Goal: Information Seeking & Learning: Learn about a topic

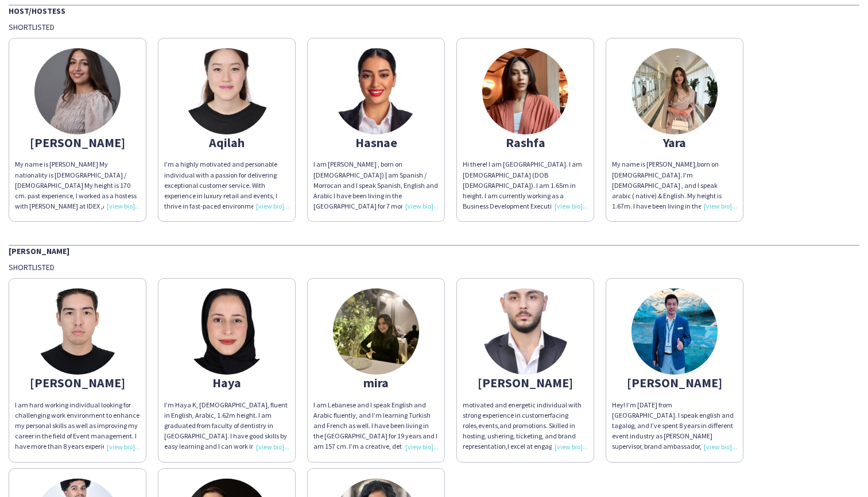
scroll to position [82, 0]
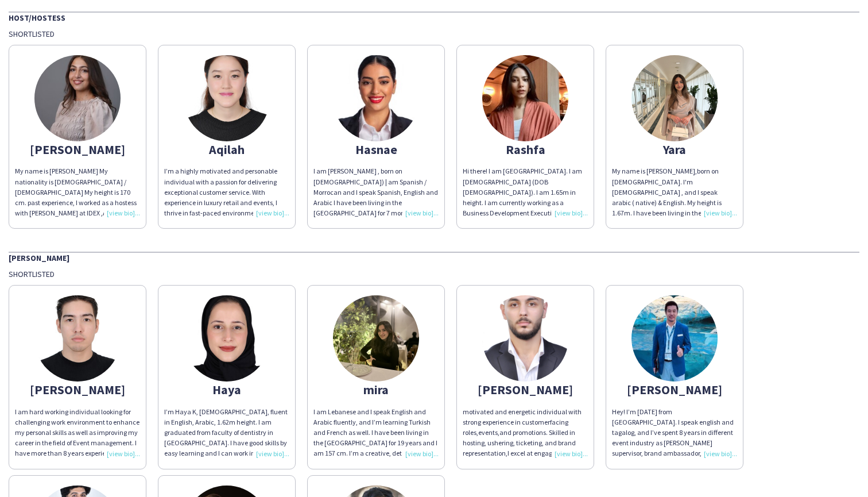
click at [117, 214] on div "My name is [PERSON_NAME] My nationality is [DEMOGRAPHIC_DATA] / [DEMOGRAPHIC_DA…" at bounding box center [77, 192] width 125 height 52
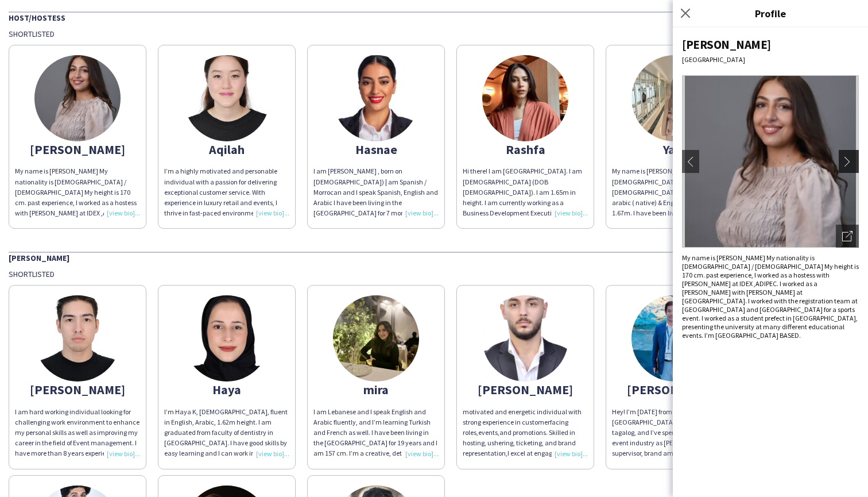
click at [849, 160] on app-icon "chevron-right" at bounding box center [850, 161] width 16 height 10
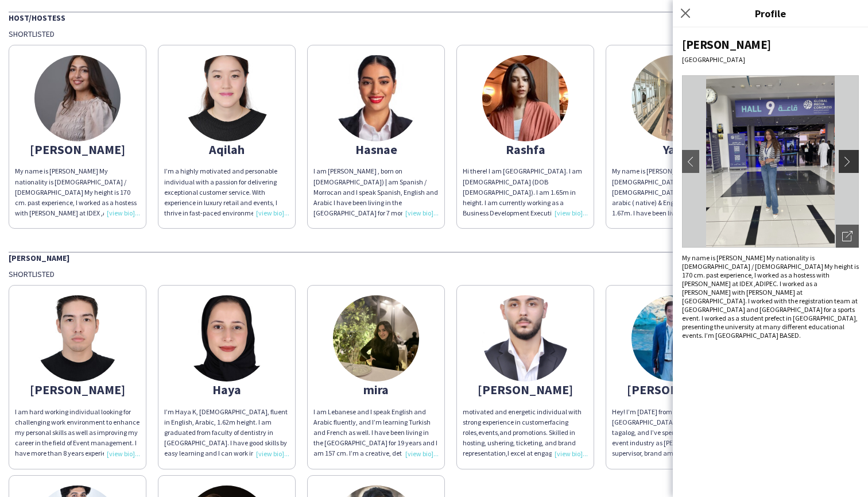
click at [848, 153] on button "chevron-right" at bounding box center [850, 161] width 23 height 23
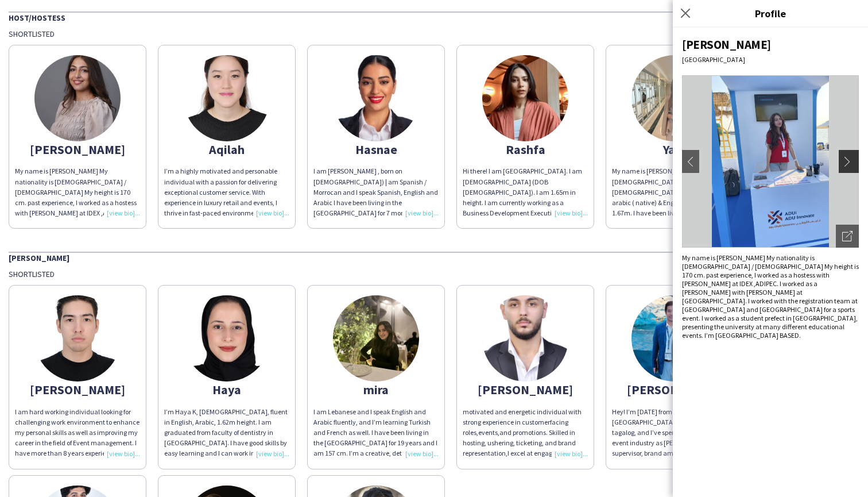
click at [848, 153] on button "chevron-right" at bounding box center [850, 161] width 23 height 23
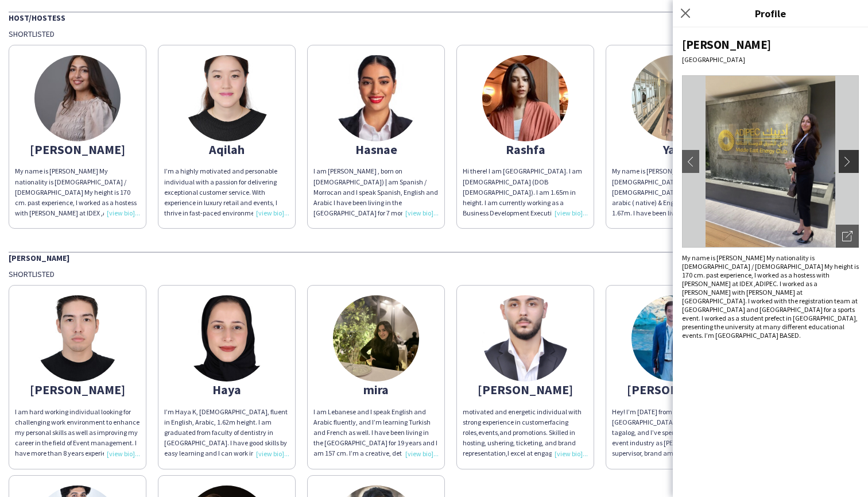
click at [848, 153] on button "chevron-right" at bounding box center [850, 161] width 23 height 23
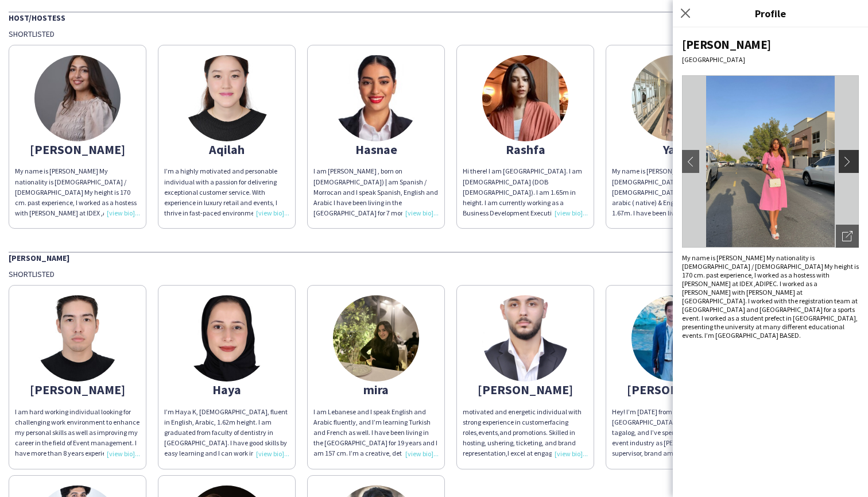
click at [848, 153] on button "chevron-right" at bounding box center [850, 161] width 23 height 23
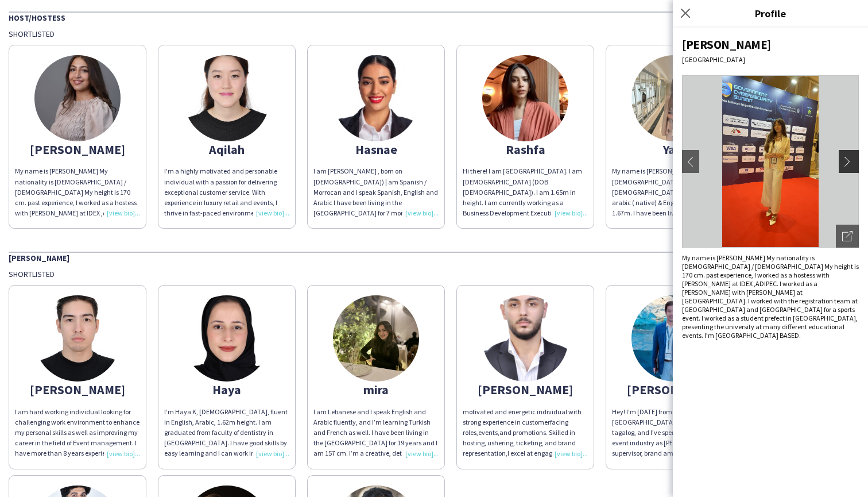
click at [848, 153] on button "chevron-right" at bounding box center [850, 161] width 23 height 23
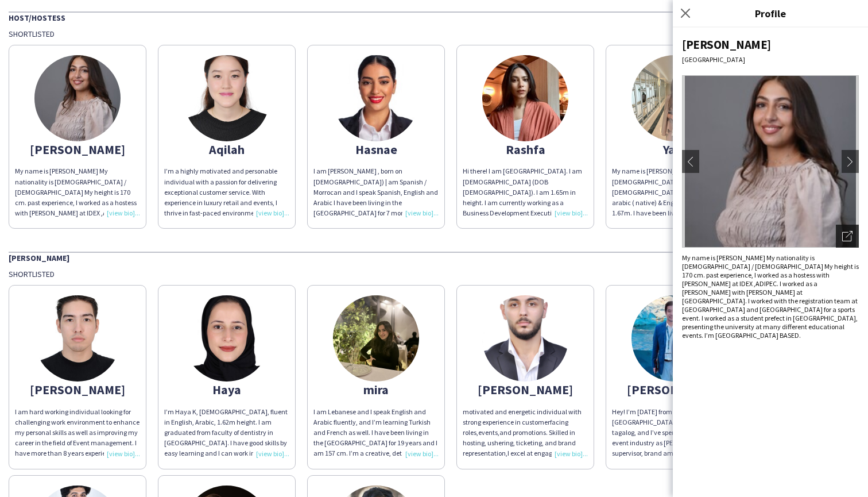
click at [844, 236] on icon "Open photos pop-in" at bounding box center [847, 236] width 10 height 10
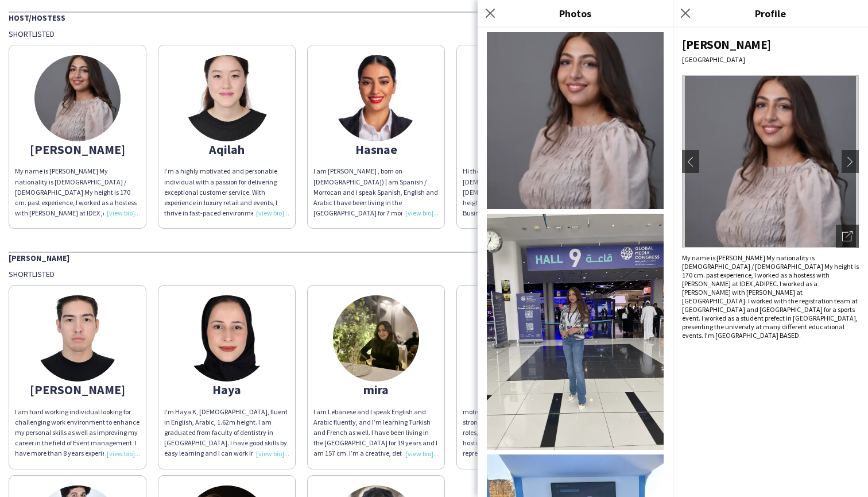
click at [599, 145] on img at bounding box center [575, 120] width 177 height 177
click at [695, 291] on div "My name is [PERSON_NAME] My nationality is [DEMOGRAPHIC_DATA] / [DEMOGRAPHIC_DA…" at bounding box center [770, 296] width 177 height 86
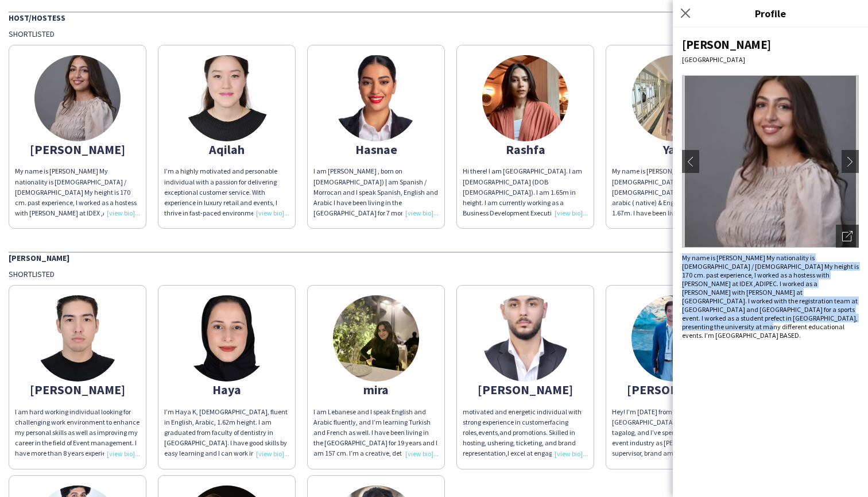
drag, startPoint x: 683, startPoint y: 258, endPoint x: 742, endPoint y: 331, distance: 94.4
click at [742, 331] on div "[PERSON_NAME] [GEOGRAPHIC_DATA] chevron-left chevron-right Open photos pop-in M…" at bounding box center [770, 262] width 195 height 469
copy div "My name is [PERSON_NAME] My nationality is [DEMOGRAPHIC_DATA] / [DEMOGRAPHIC_DA…"
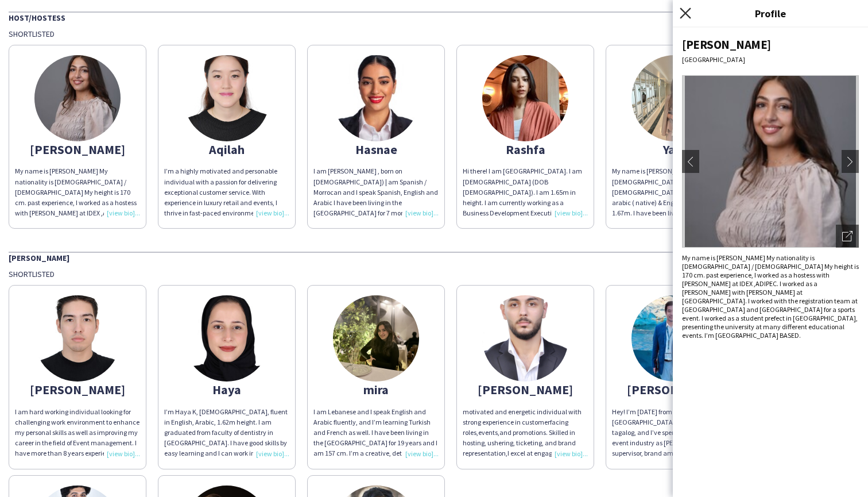
click at [685, 13] on icon "Close pop-in" at bounding box center [685, 12] width 11 height 11
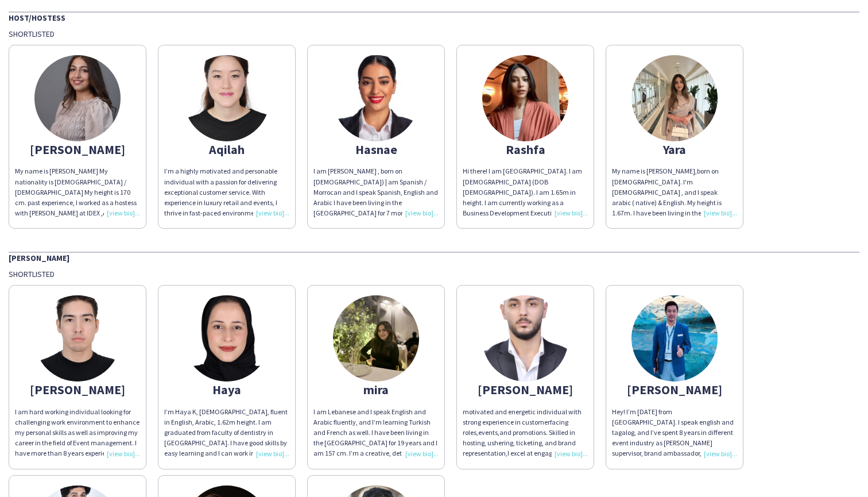
click at [373, 136] on img at bounding box center [376, 98] width 86 height 86
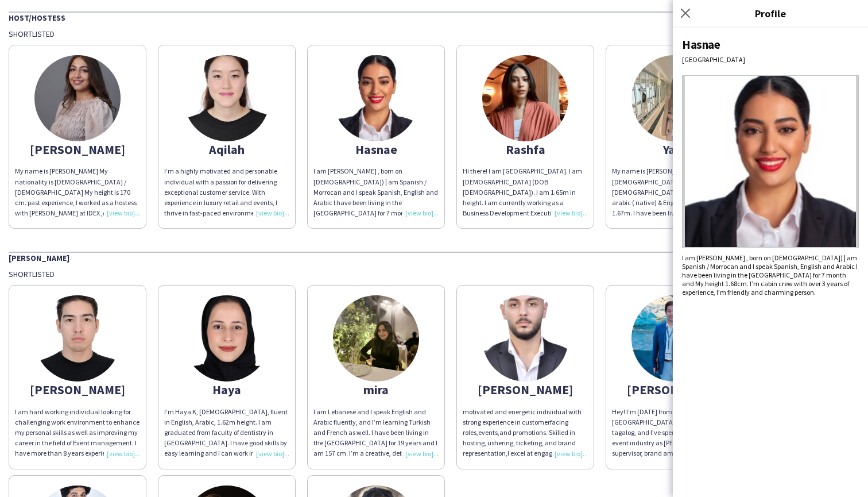
click at [763, 300] on div "Hasnae [GEOGRAPHIC_DATA] I am [PERSON_NAME] , born on [DEMOGRAPHIC_DATA]) | am …" at bounding box center [770, 262] width 195 height 469
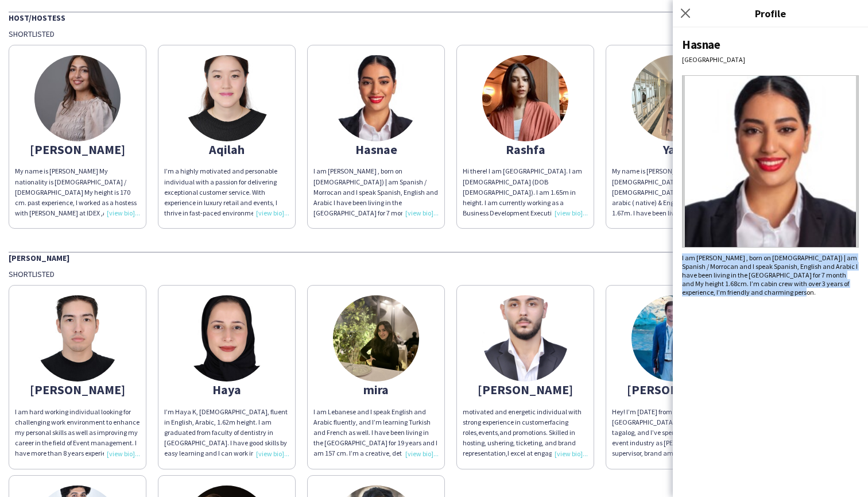
drag, startPoint x: 772, startPoint y: 295, endPoint x: 681, endPoint y: 257, distance: 98.9
click at [681, 257] on div "Hasnae [GEOGRAPHIC_DATA] I am [PERSON_NAME] , born on [DEMOGRAPHIC_DATA]) | am …" at bounding box center [770, 262] width 195 height 469
copy div "I am [PERSON_NAME] , born on [DEMOGRAPHIC_DATA]) | am Spanish / Morrocan and I …"
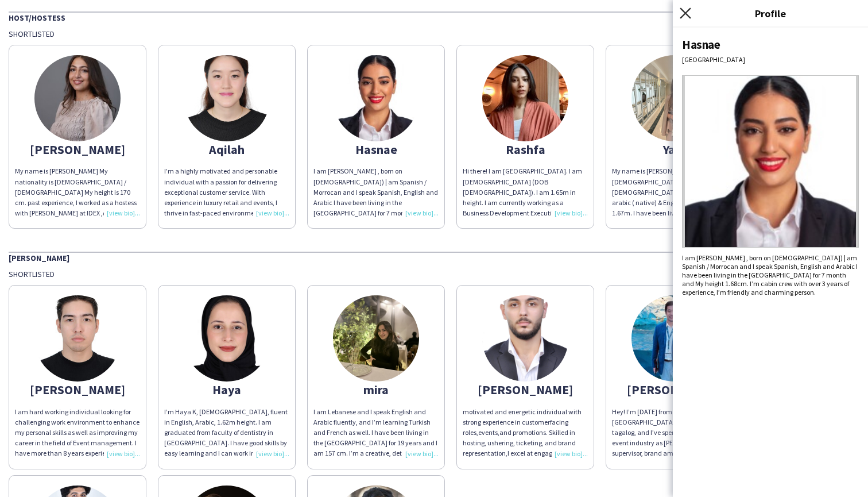
click at [685, 13] on icon at bounding box center [685, 12] width 11 height 11
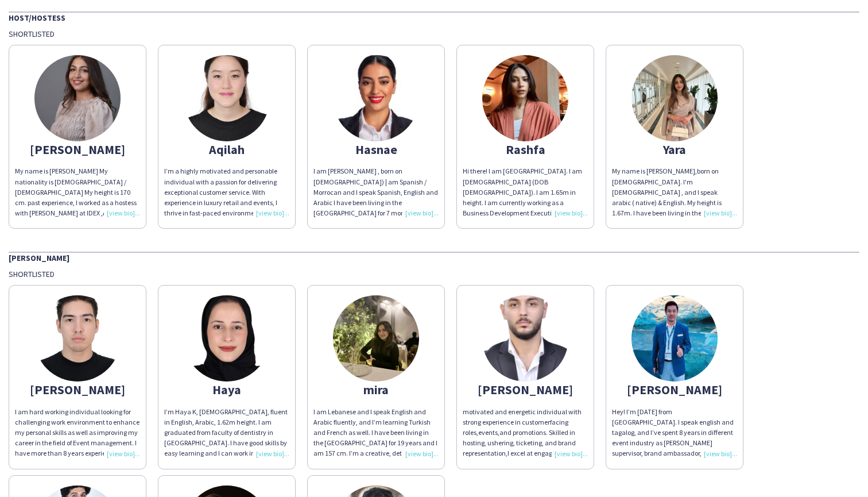
click at [561, 212] on div "Hi there! I am [GEOGRAPHIC_DATA]. I am [DEMOGRAPHIC_DATA] (DOB [DEMOGRAPHIC_DAT…" at bounding box center [525, 192] width 125 height 52
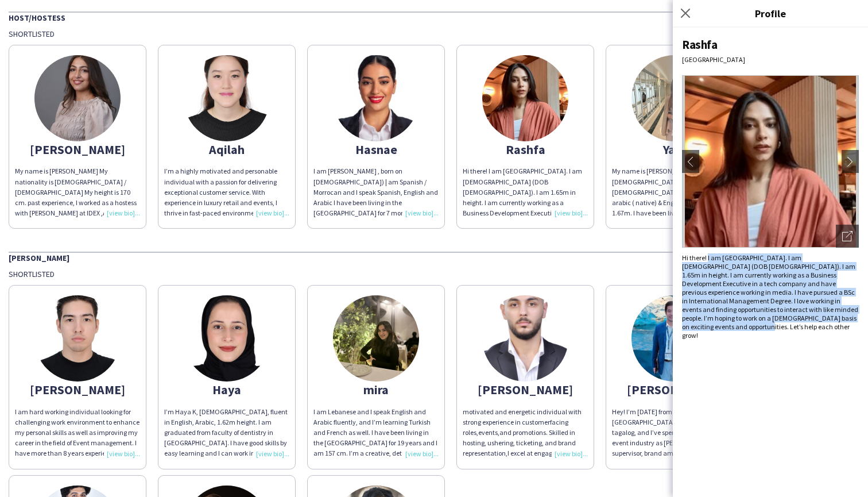
drag, startPoint x: 708, startPoint y: 259, endPoint x: 823, endPoint y: 334, distance: 137.3
click at [823, 334] on div "Rashfa [GEOGRAPHIC_DATA] chevron-left chevron-right Open photos pop-in Hi there…" at bounding box center [770, 262] width 195 height 469
copy div "I am Rashfa. I am [DEMOGRAPHIC_DATA] (DOB [DEMOGRAPHIC_DATA]). I am 1.65m in he…"
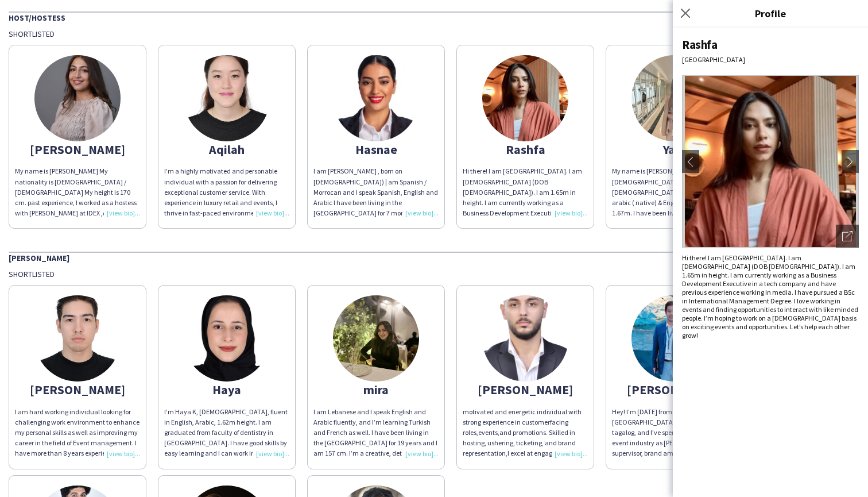
click at [784, 372] on div "Rashfa [GEOGRAPHIC_DATA] chevron-left chevron-right Open photos pop-in Hi there…" at bounding box center [770, 262] width 195 height 469
click at [849, 161] on app-icon "chevron-right" at bounding box center [850, 161] width 16 height 10
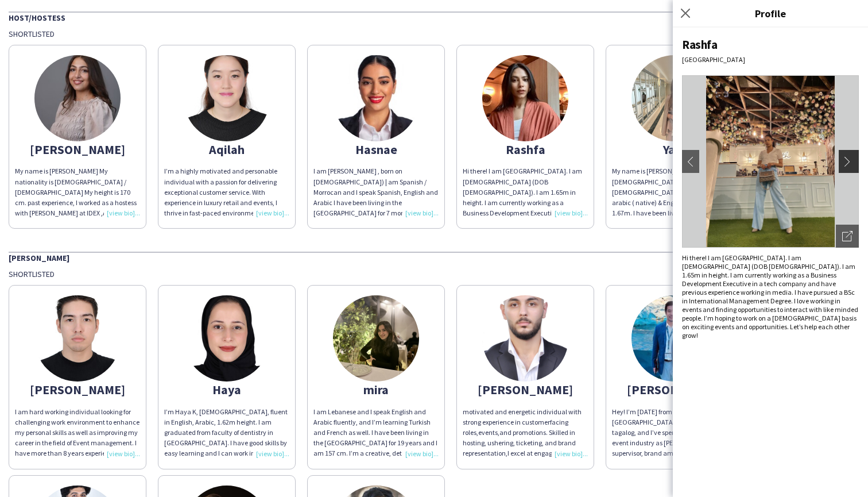
click at [849, 161] on app-icon "chevron-right" at bounding box center [850, 161] width 16 height 10
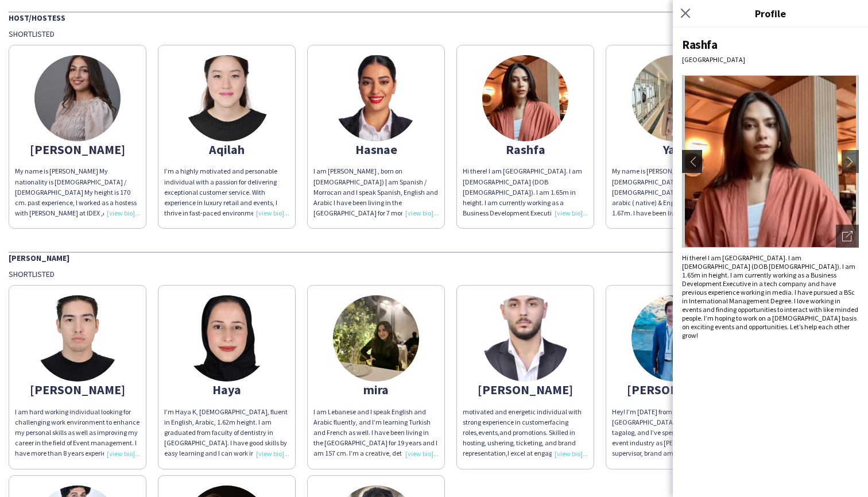
click at [691, 165] on app-icon "chevron-left" at bounding box center [691, 161] width 16 height 10
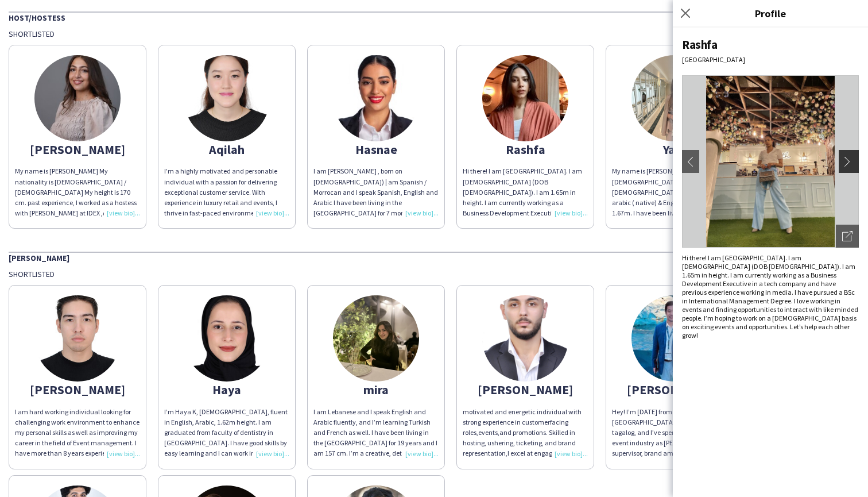
click at [845, 163] on app-icon "chevron-right" at bounding box center [850, 161] width 16 height 10
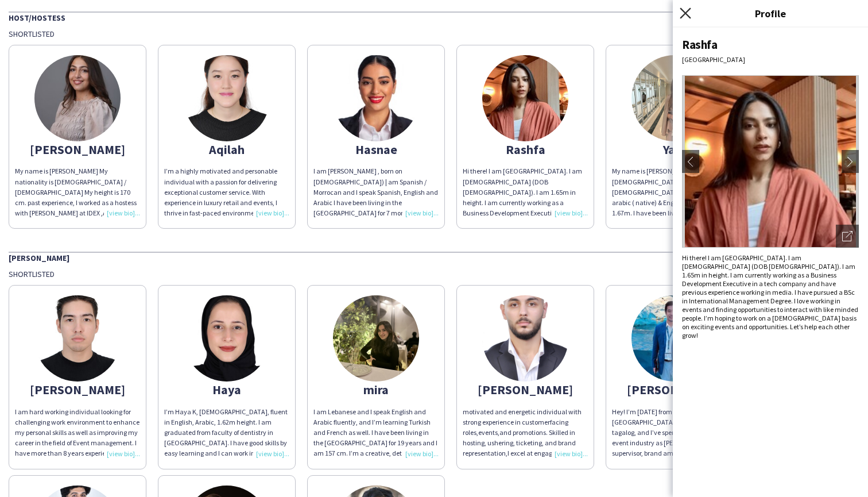
click at [684, 13] on icon "Close pop-in" at bounding box center [685, 12] width 11 height 11
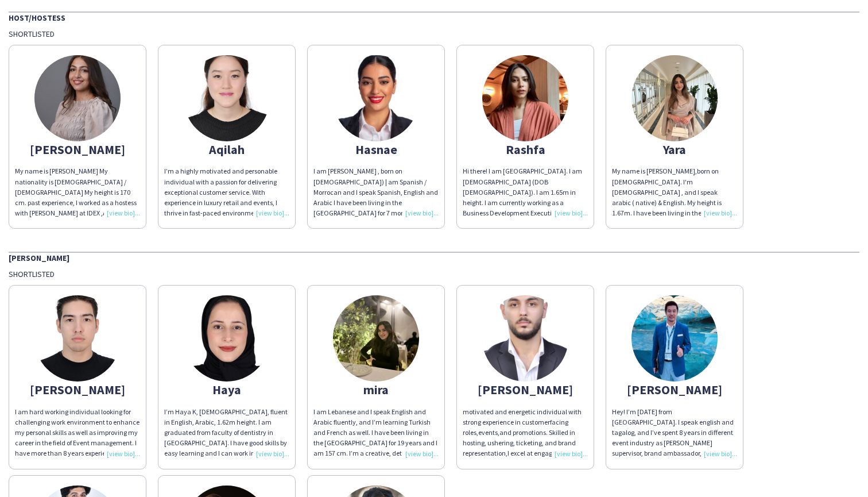
click at [675, 102] on img at bounding box center [675, 98] width 86 height 86
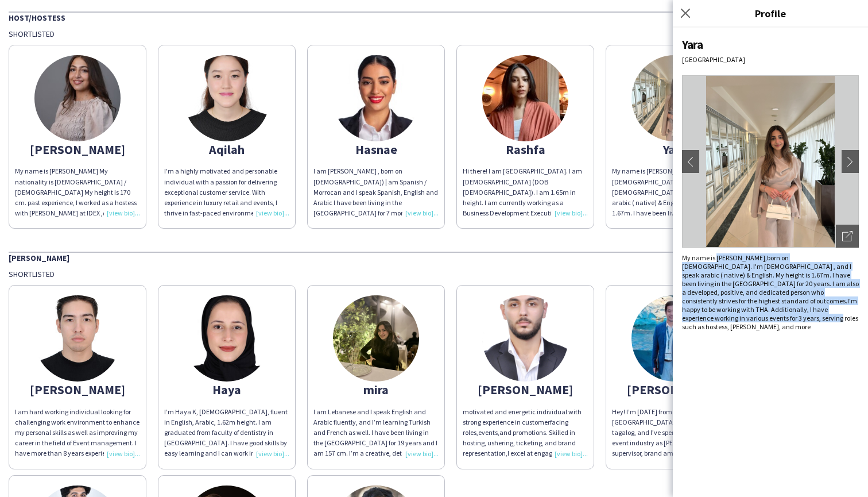
drag, startPoint x: 716, startPoint y: 258, endPoint x: 712, endPoint y: 322, distance: 64.4
click at [712, 322] on div "Yara [GEOGRAPHIC_DATA] chevron-left chevron-right Open photos pop-in My name is…" at bounding box center [770, 262] width 195 height 469
copy div "[PERSON_NAME],born on [DEMOGRAPHIC_DATA]. I'm [DEMOGRAPHIC_DATA] , and I speak …"
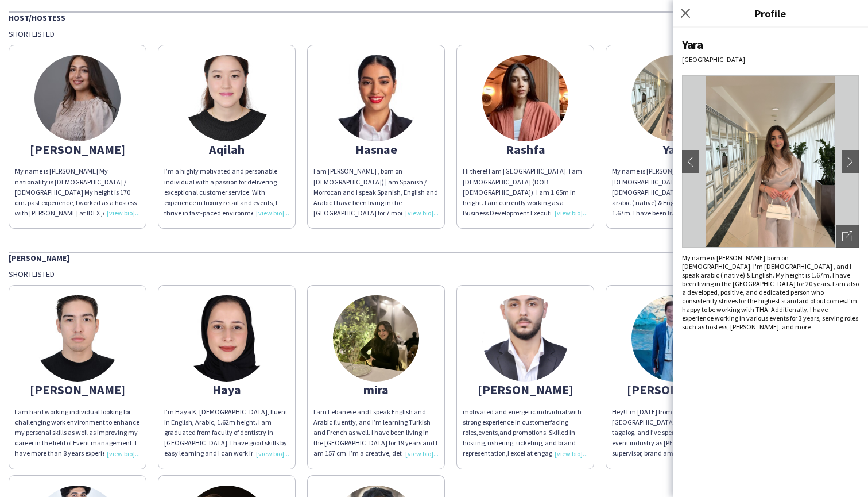
click at [772, 365] on div "Yara [GEOGRAPHIC_DATA] chevron-left chevron-right Open photos pop-in My name is…" at bounding box center [770, 262] width 195 height 469
click at [133, 273] on div "Shortlisted" at bounding box center [434, 274] width 851 height 10
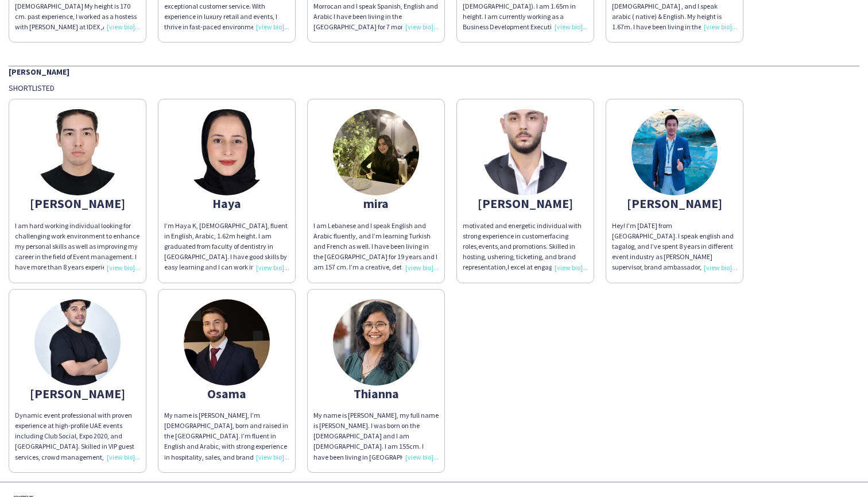
scroll to position [280, 0]
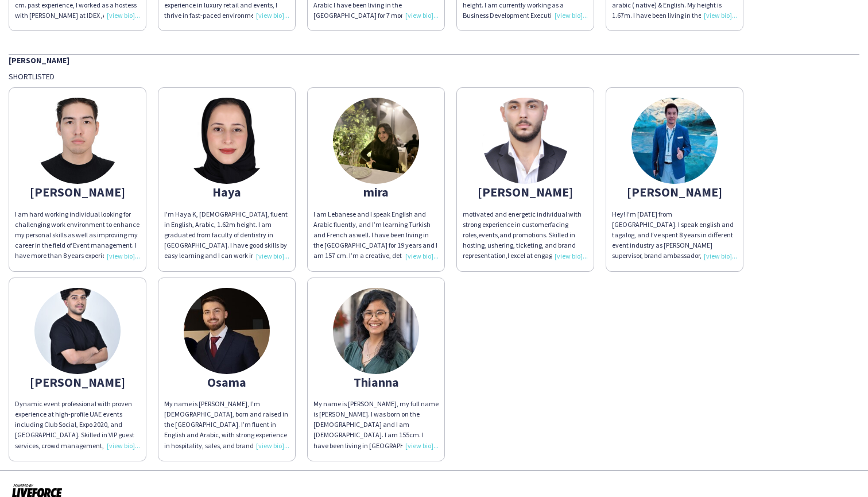
click at [119, 255] on div "I am hard working individual looking for challenging work environment to enhanc…" at bounding box center [77, 235] width 125 height 52
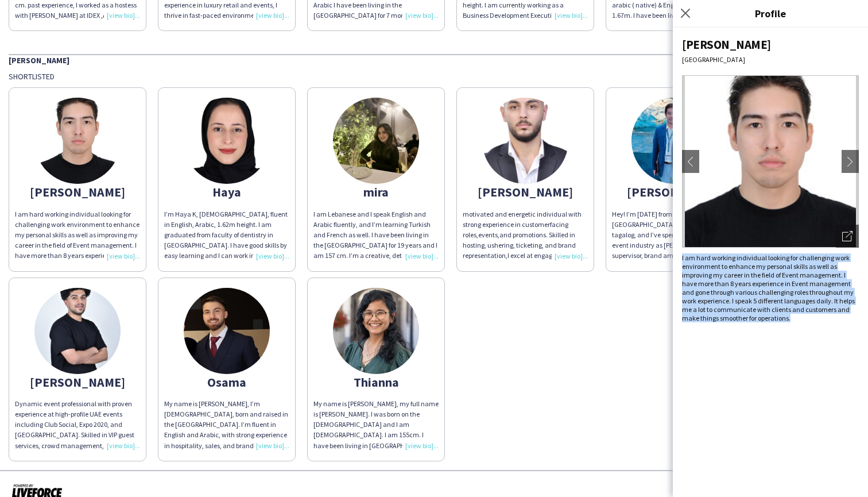
drag, startPoint x: 780, startPoint y: 323, endPoint x: 681, endPoint y: 257, distance: 119.3
click at [682, 257] on div "[PERSON_NAME] [GEOGRAPHIC_DATA] chevron-left chevron-right Open photos pop-in I…" at bounding box center [770, 262] width 195 height 469
copy div "I am hard working individual looking for challenging work environment to enhanc…"
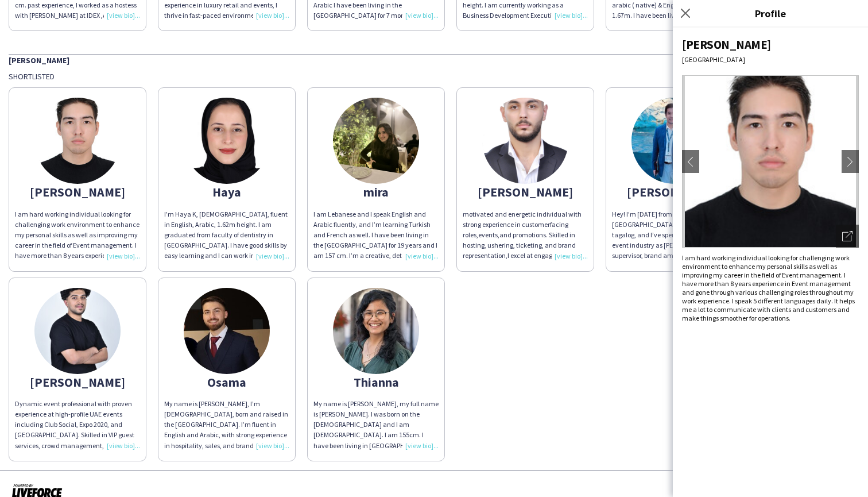
click at [570, 368] on div "[PERSON_NAME] I am hard working individual looking for challenging work environ…" at bounding box center [434, 271] width 851 height 379
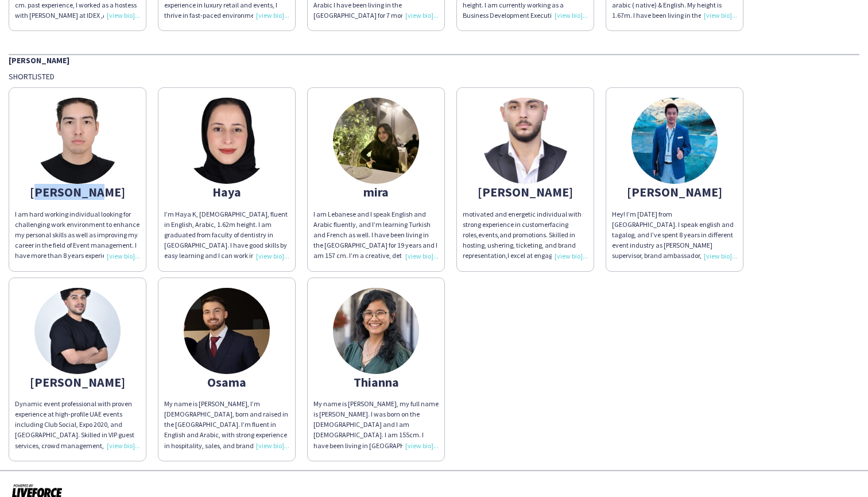
drag, startPoint x: 44, startPoint y: 194, endPoint x: 105, endPoint y: 193, distance: 60.3
click at [105, 193] on div "[PERSON_NAME]" at bounding box center [77, 192] width 125 height 10
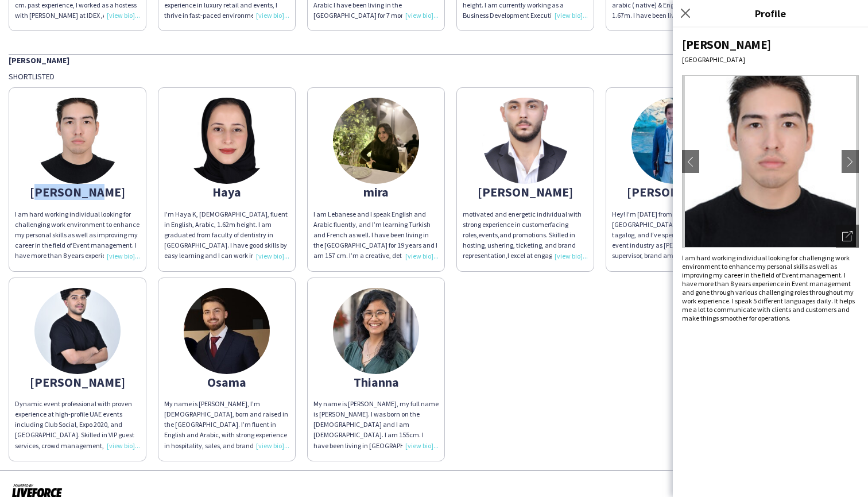
copy div "[PERSON_NAME]"
click at [269, 253] on div "I’m Haya K, [DEMOGRAPHIC_DATA], fluent in English, Arabic, 1.62m height. I am g…" at bounding box center [226, 235] width 125 height 52
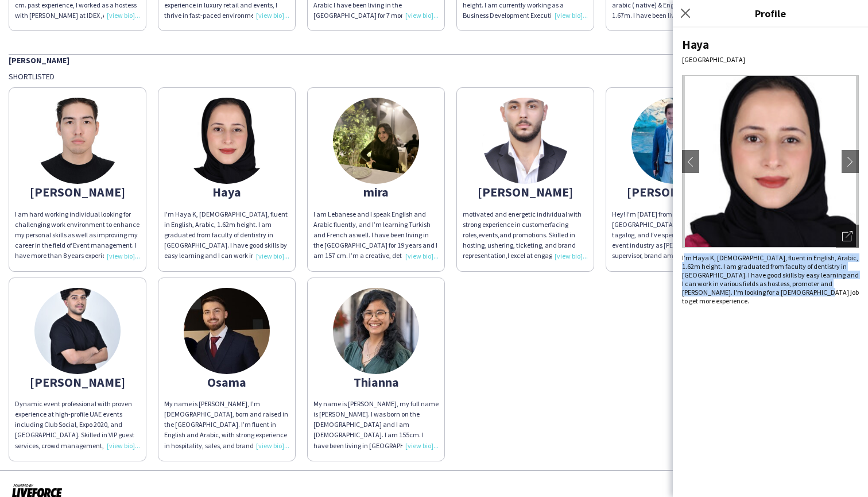
drag, startPoint x: 805, startPoint y: 296, endPoint x: 681, endPoint y: 254, distance: 131.5
click at [681, 254] on div "Haya [GEOGRAPHIC_DATA] chevron-left chevron-right Open photos pop-in I’m Haya K…" at bounding box center [770, 262] width 195 height 469
copy div "I’m Haya K, [DEMOGRAPHIC_DATA], fluent in English, Arabic, 1.62m height. I am g…"
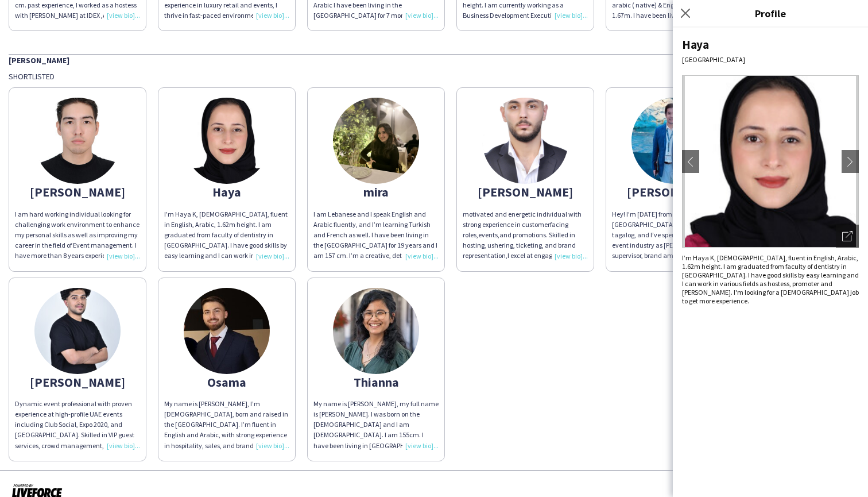
click at [525, 363] on div "[PERSON_NAME] I am hard working individual looking for challenging work environ…" at bounding box center [434, 271] width 851 height 379
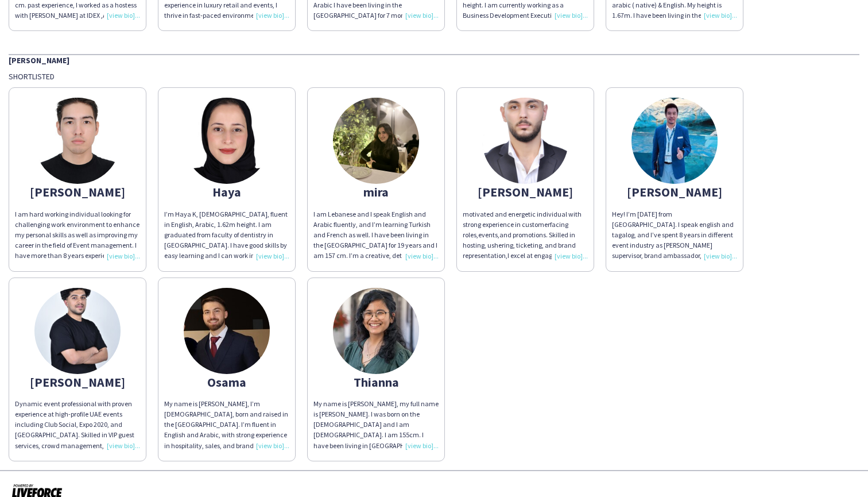
click at [372, 142] on img at bounding box center [376, 141] width 86 height 86
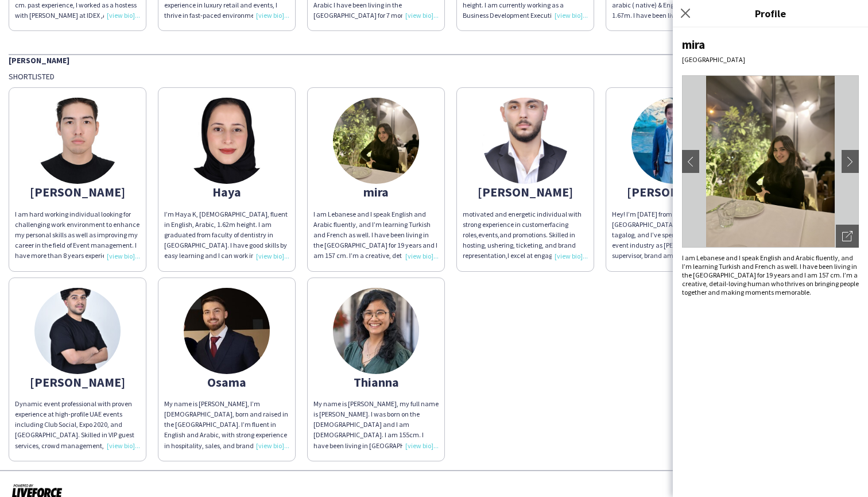
click at [791, 283] on div "I am Lebanese and I speak English and Arabic fluently, and I’m learning Turkish…" at bounding box center [770, 274] width 177 height 43
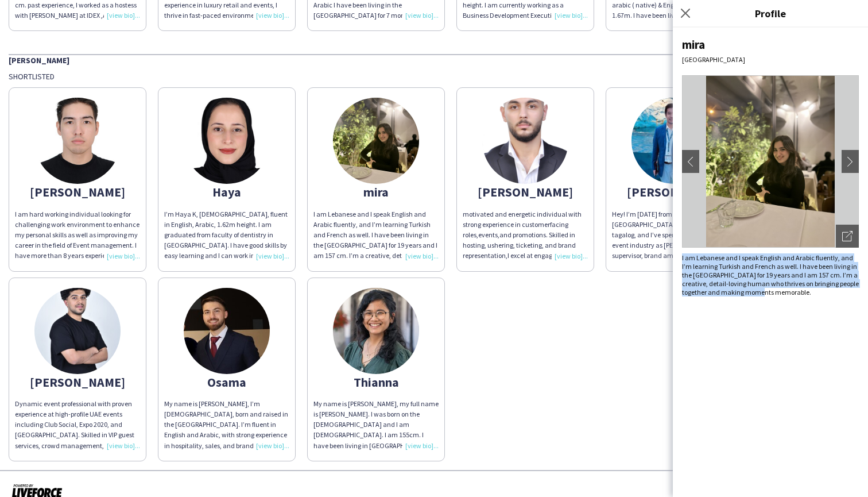
drag, startPoint x: 771, startPoint y: 300, endPoint x: 681, endPoint y: 254, distance: 100.9
click at [681, 254] on div "mira [GEOGRAPHIC_DATA] chevron-left chevron-right Open photos pop-in I am [DEMO…" at bounding box center [770, 262] width 195 height 469
copy div "I am Lebanese and I speak English and Arabic fluently, and I’m learning Turkish…"
click at [851, 166] on app-icon "chevron-right" at bounding box center [850, 161] width 16 height 10
click at [849, 164] on app-icon "chevron-right" at bounding box center [850, 161] width 16 height 10
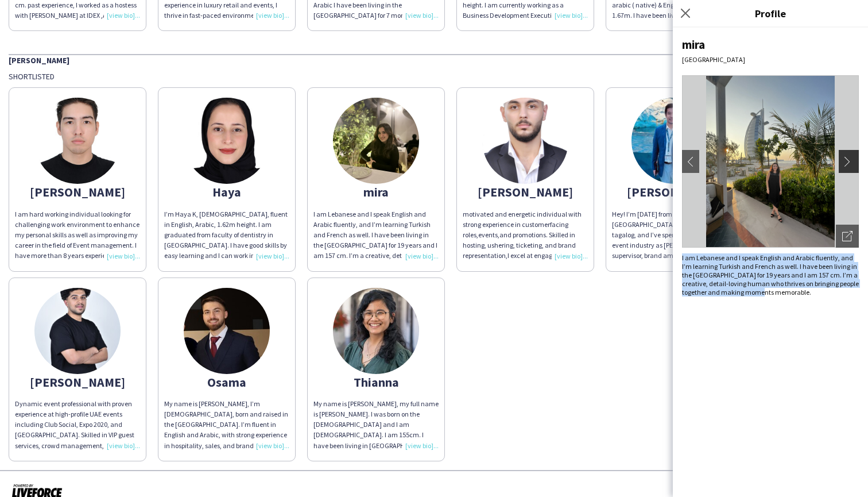
click at [845, 152] on button "chevron-right" at bounding box center [850, 161] width 23 height 23
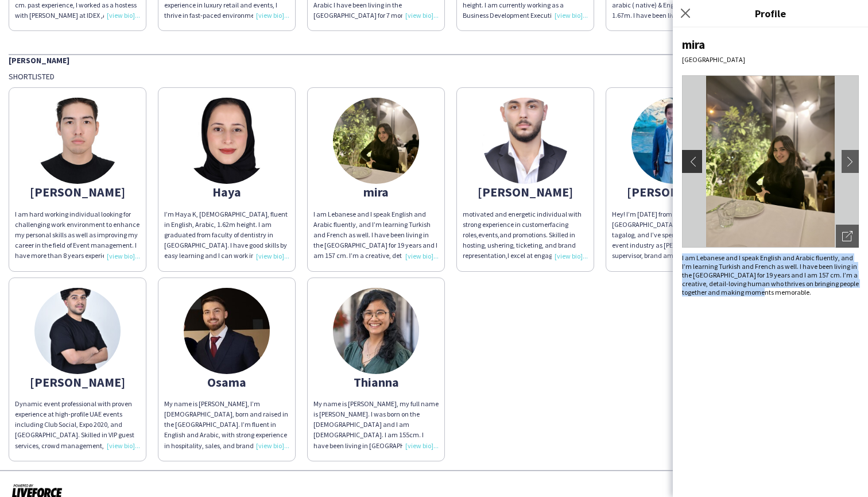
click at [690, 153] on button "chevron-left" at bounding box center [690, 161] width 23 height 23
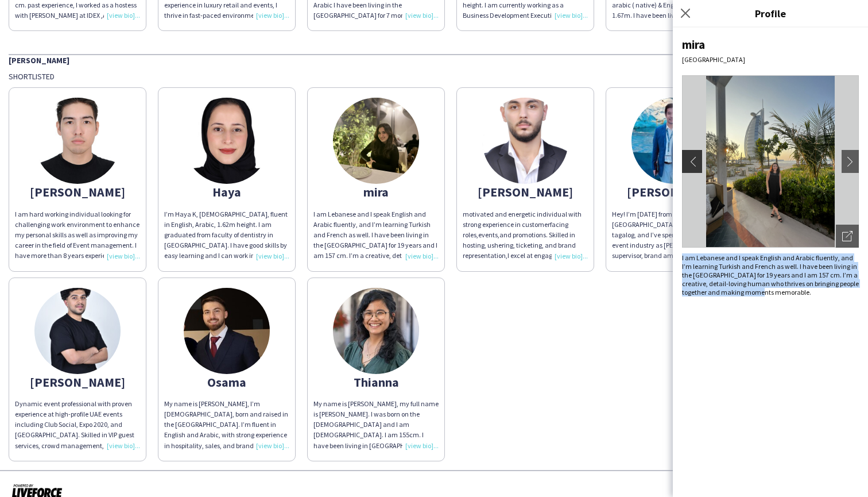
click at [692, 162] on app-icon "chevron-left" at bounding box center [691, 161] width 16 height 10
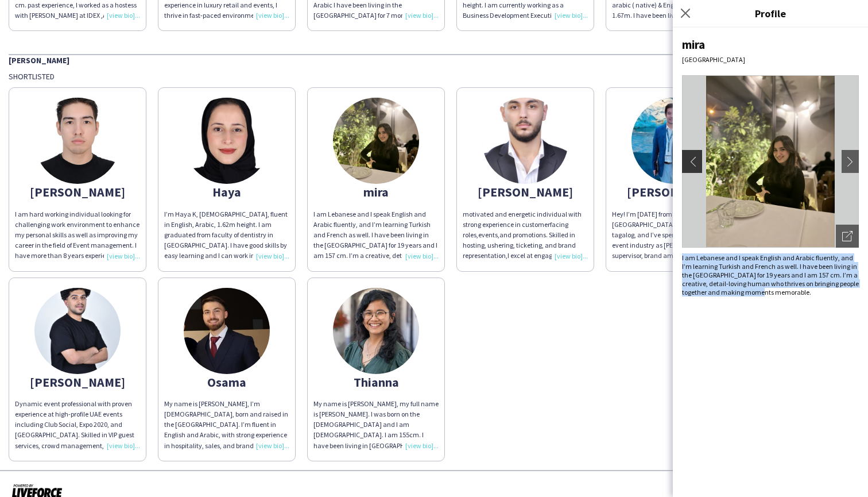
click at [692, 162] on app-icon "chevron-left" at bounding box center [691, 161] width 16 height 10
click at [515, 160] on img at bounding box center [525, 141] width 86 height 86
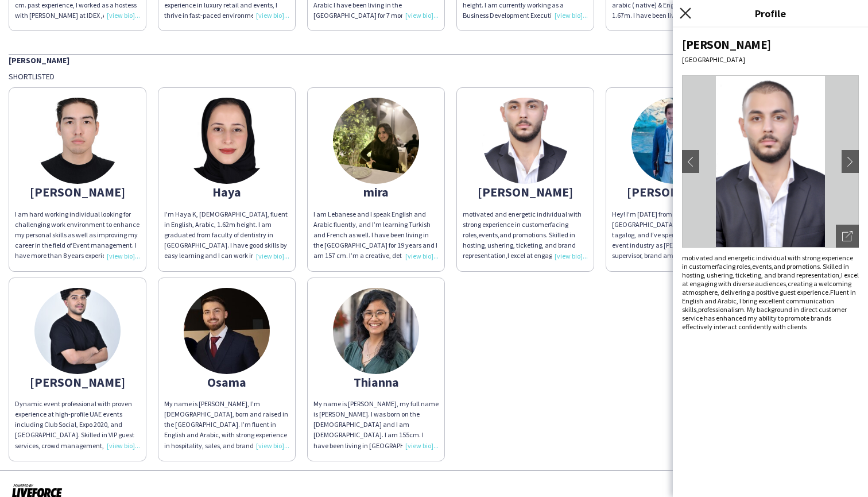
click at [688, 18] on icon "Close pop-in" at bounding box center [685, 12] width 11 height 11
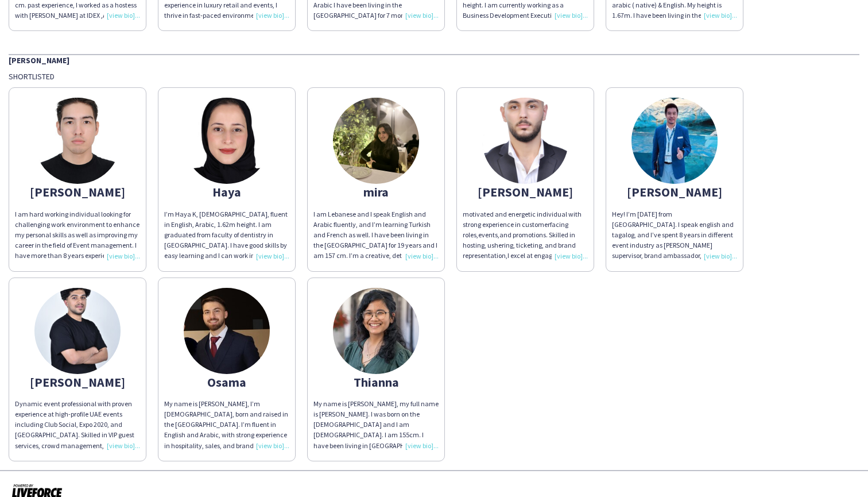
click at [718, 254] on div "Hey! I’m [DATE] from [GEOGRAPHIC_DATA]. I speak english and tagalog, and I’ve s…" at bounding box center [674, 235] width 125 height 52
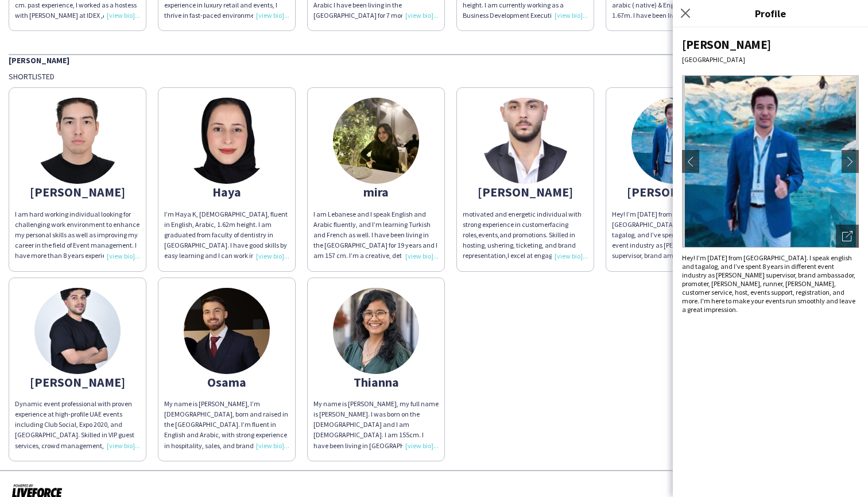
click at [643, 351] on div "[PERSON_NAME] I am hard working individual looking for challenging work environ…" at bounding box center [434, 271] width 851 height 379
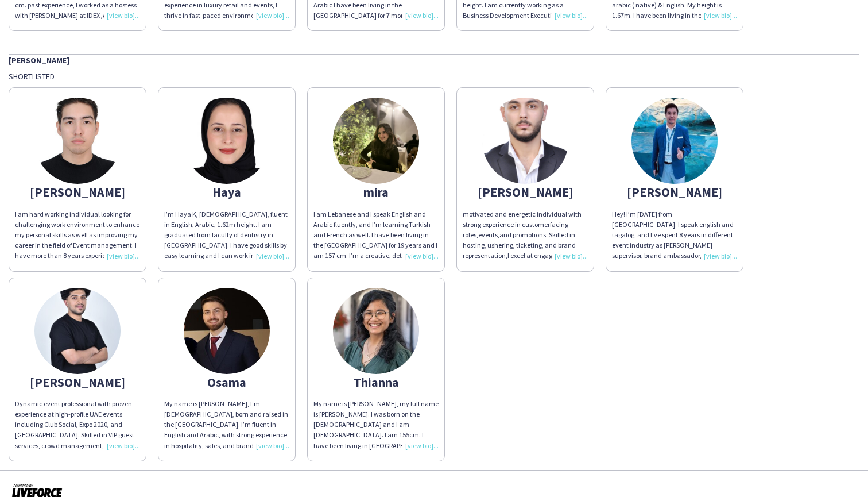
click at [571, 253] on div "motivated and energetic individual with strong experience in customerfacing rol…" at bounding box center [525, 235] width 125 height 52
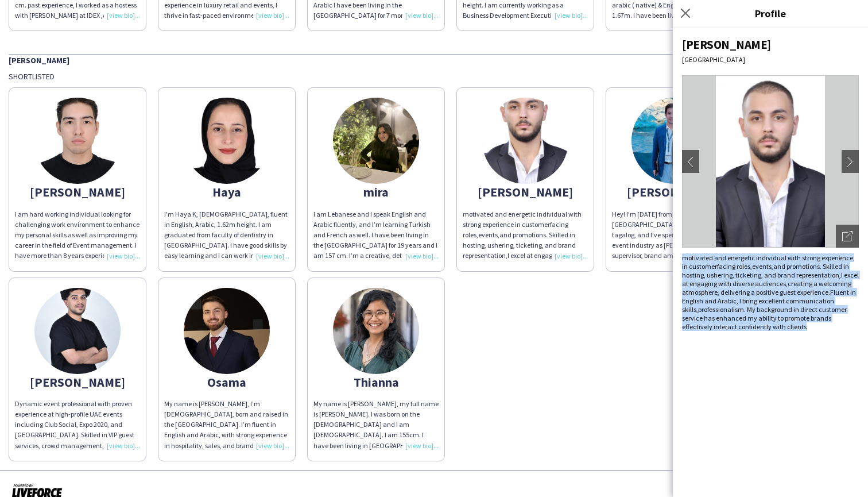
drag, startPoint x: 681, startPoint y: 257, endPoint x: 827, endPoint y: 328, distance: 162.6
click at [827, 328] on div "[PERSON_NAME][GEOGRAPHIC_DATA] chevron-left chevron-right Open photos pop-in mo…" at bounding box center [770, 262] width 195 height 469
copy div "motivated and energetic individual with strong experience in customerfacing rol…"
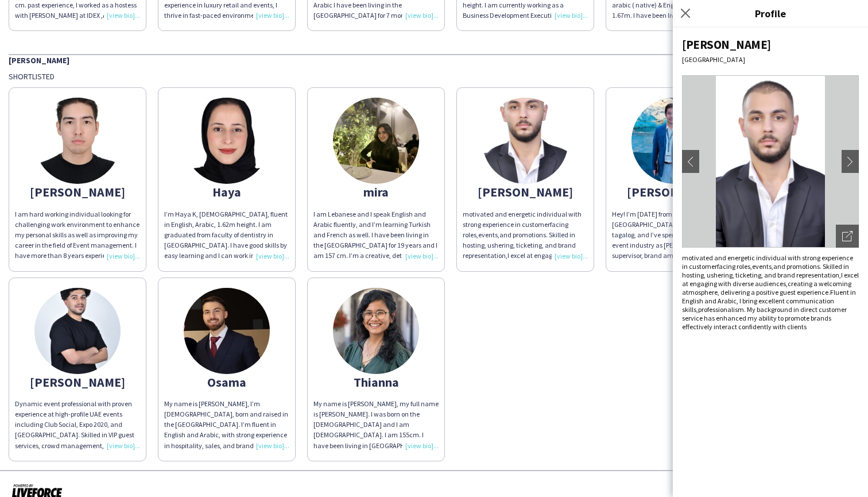
click at [538, 335] on div "[PERSON_NAME] I am hard working individual looking for challenging work environ…" at bounding box center [434, 271] width 851 height 379
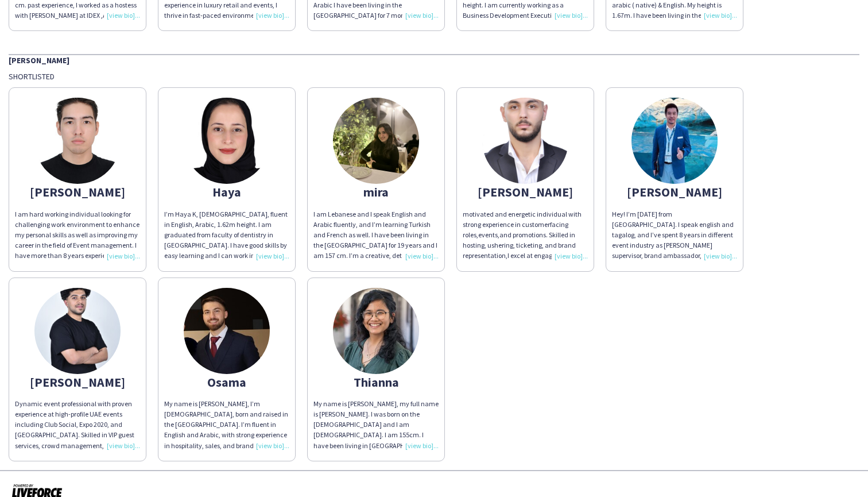
click at [672, 145] on img at bounding box center [675, 141] width 86 height 86
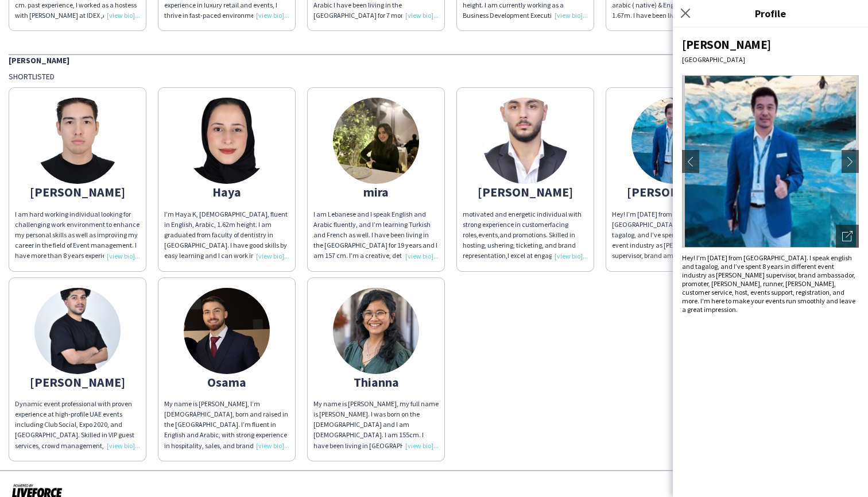
click at [795, 306] on div "[DATE][PERSON_NAME][GEOGRAPHIC_DATA] chevron-left chevron-right Open photos pop…" at bounding box center [770, 262] width 195 height 469
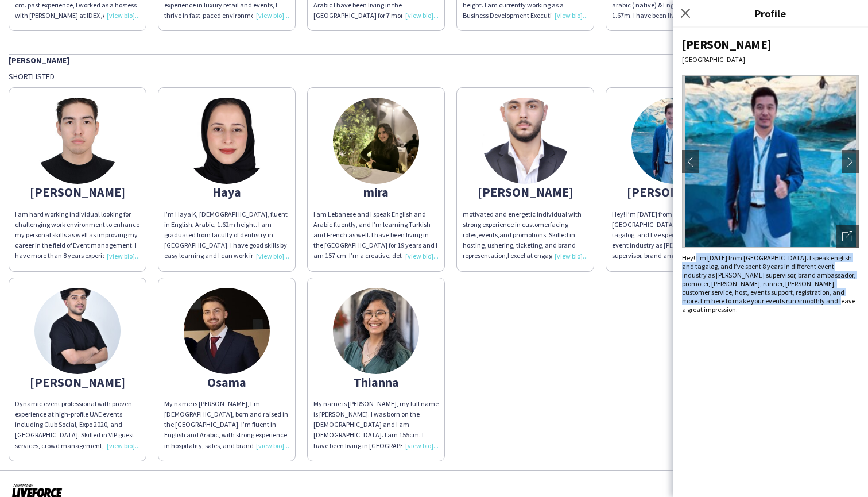
drag, startPoint x: 806, startPoint y: 304, endPoint x: 697, endPoint y: 258, distance: 118.4
click at [697, 258] on div "Hey! I’m [DATE] from [GEOGRAPHIC_DATA]. I speak english and tagalog, and I’ve s…" at bounding box center [770, 283] width 177 height 60
copy div "I’m [DATE] from [GEOGRAPHIC_DATA]. I speak english and tagalog, and I’ve spent …"
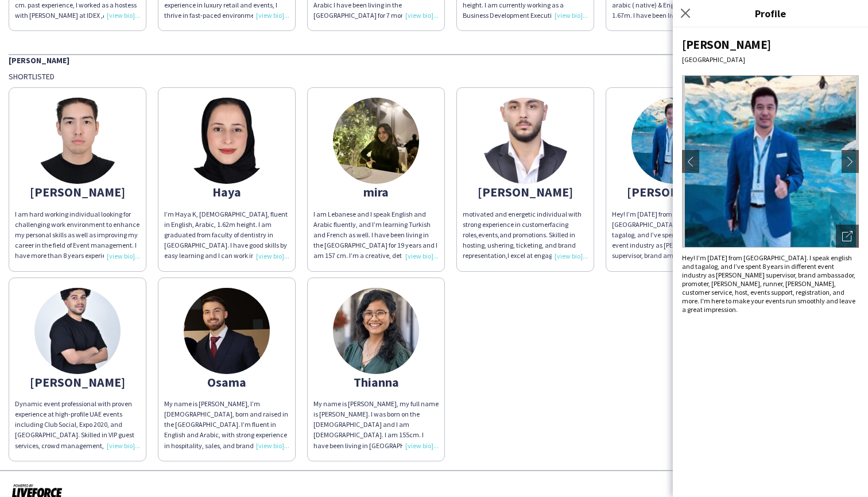
click at [648, 336] on div "[PERSON_NAME] I am hard working individual looking for challenging work environ…" at bounding box center [434, 271] width 851 height 379
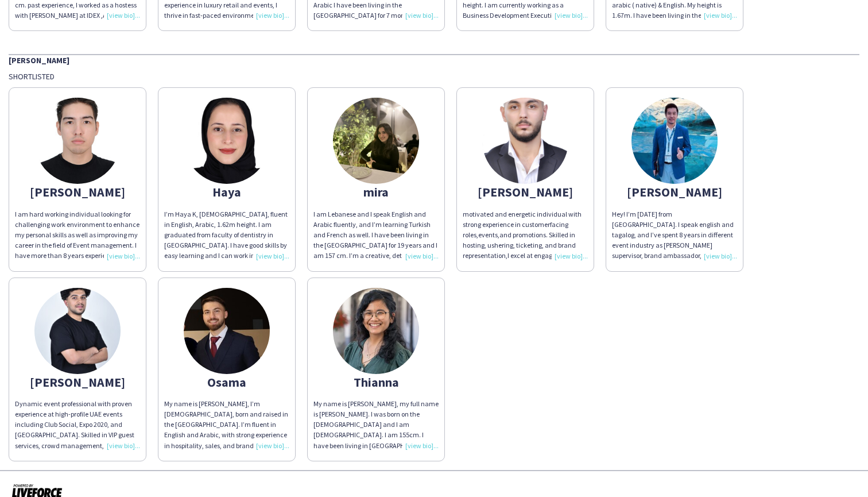
click at [80, 363] on img at bounding box center [77, 331] width 86 height 86
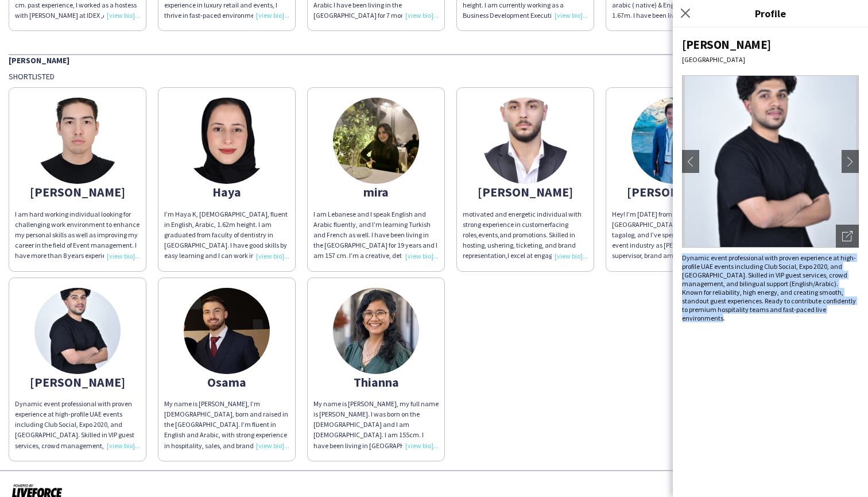
drag, startPoint x: 682, startPoint y: 257, endPoint x: 867, endPoint y: 315, distance: 193.8
click at [867, 315] on div "[DATE][PERSON_NAME][GEOGRAPHIC_DATA] chevron-left chevron-right Open photos pop…" at bounding box center [770, 262] width 195 height 469
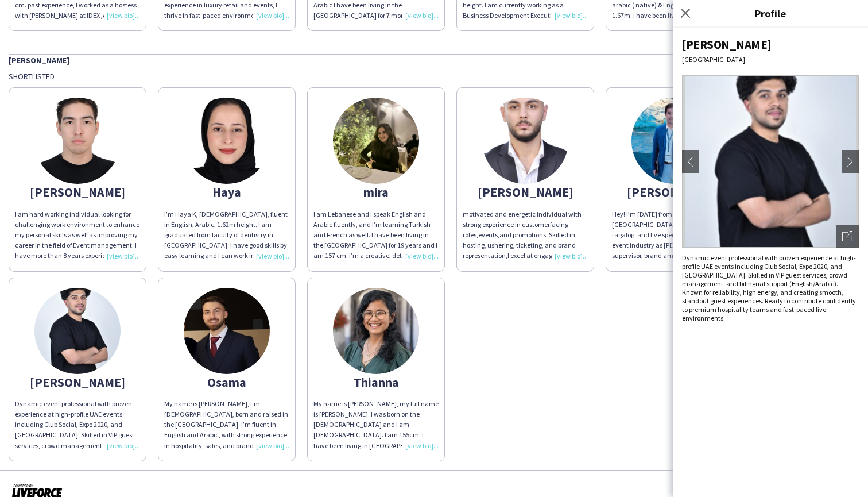
click at [609, 426] on div "[PERSON_NAME] I am hard working individual looking for challenging work environ…" at bounding box center [434, 271] width 851 height 379
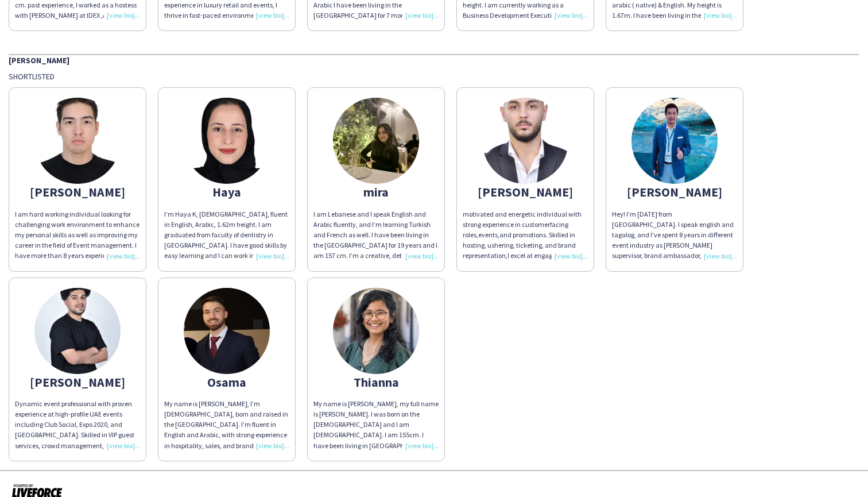
click at [80, 351] on img at bounding box center [77, 331] width 86 height 86
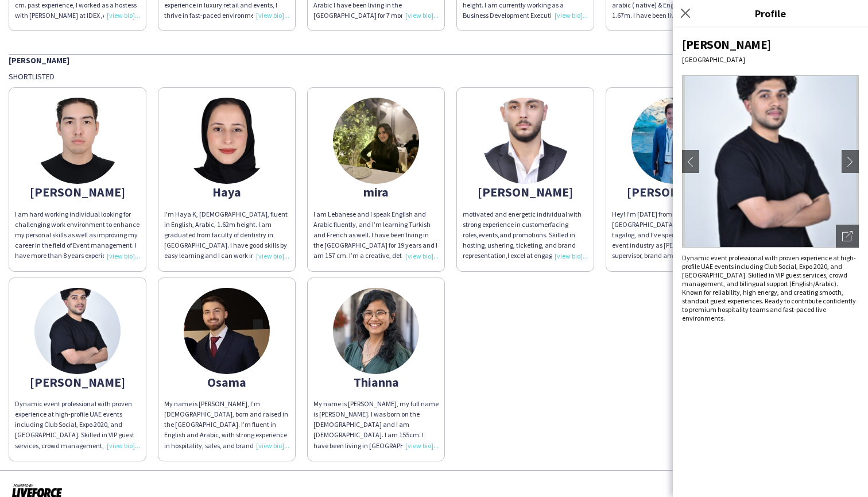
click at [775, 165] on img at bounding box center [770, 161] width 177 height 172
click at [789, 132] on img at bounding box center [770, 161] width 177 height 172
click at [845, 152] on button "chevron-right" at bounding box center [850, 161] width 23 height 23
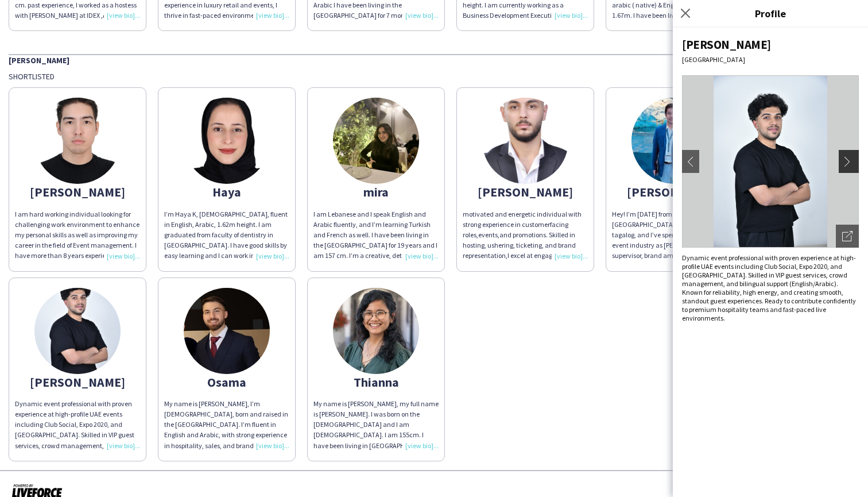
click at [848, 160] on app-icon "chevron-right" at bounding box center [850, 161] width 16 height 10
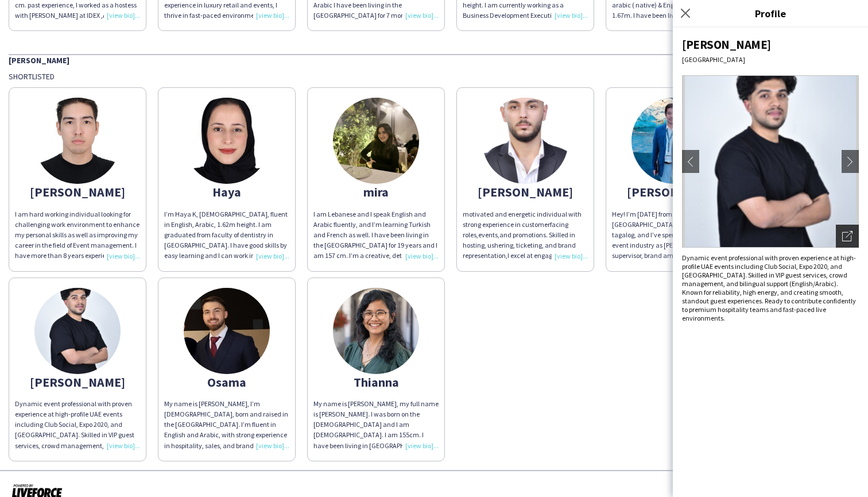
click at [852, 237] on icon "Open photos pop-in" at bounding box center [847, 236] width 10 height 10
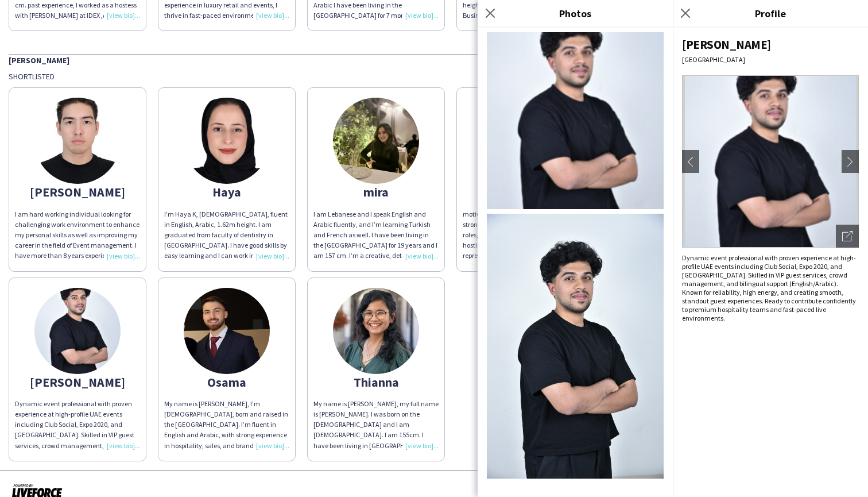
scroll to position [0, 0]
click at [232, 329] on img at bounding box center [227, 331] width 86 height 86
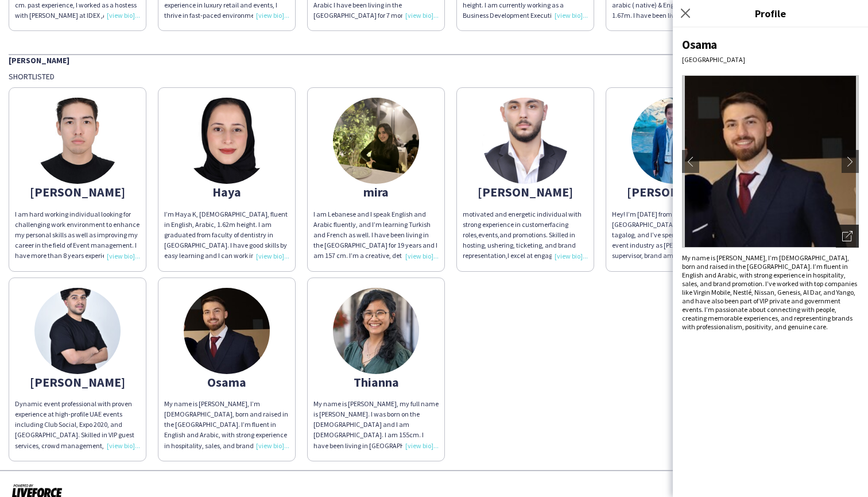
click at [854, 225] on div "Open photos pop-in" at bounding box center [847, 236] width 23 height 23
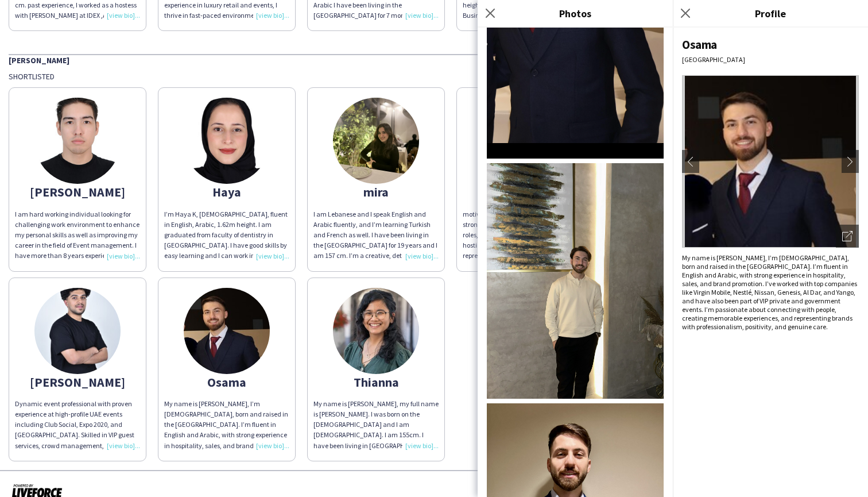
scroll to position [565, 0]
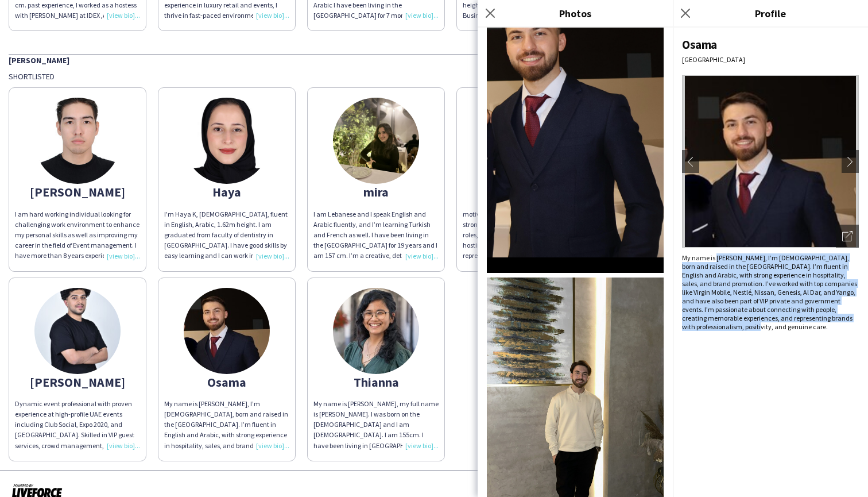
drag, startPoint x: 731, startPoint y: 332, endPoint x: 716, endPoint y: 257, distance: 76.1
click at [716, 257] on div "[PERSON_NAME] [GEOGRAPHIC_DATA] chevron-left chevron-right Open photos pop-in M…" at bounding box center [770, 262] width 195 height 469
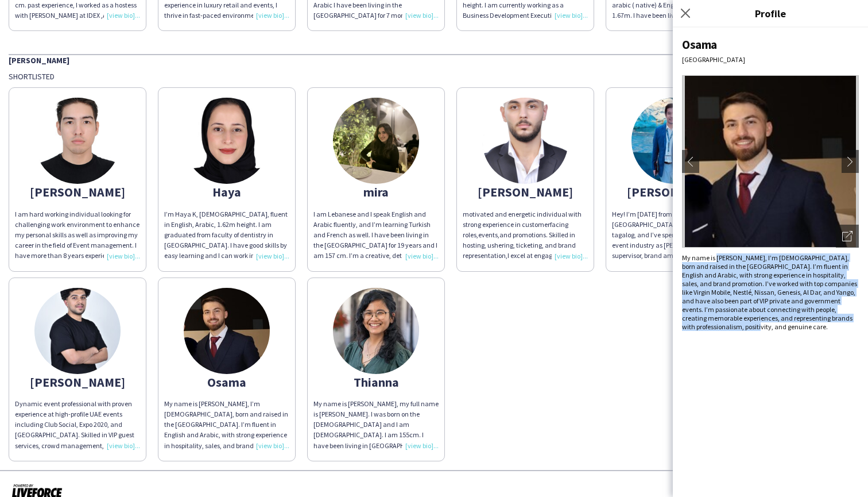
click at [384, 322] on img at bounding box center [376, 331] width 86 height 86
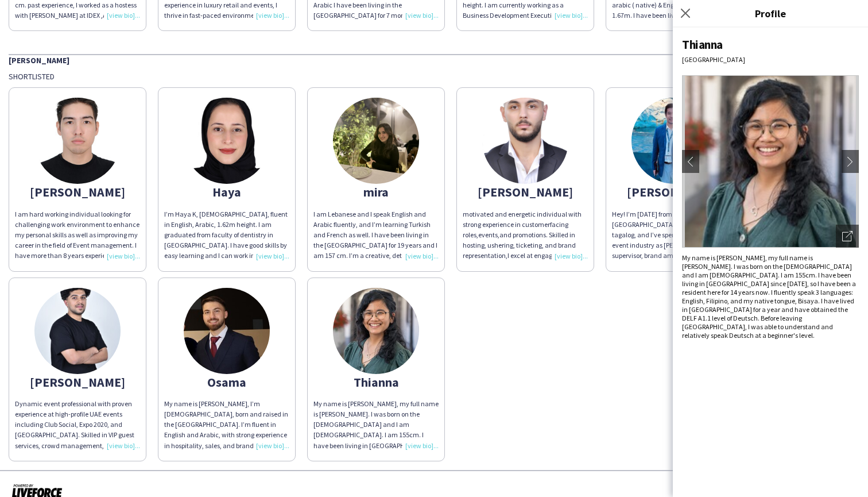
click at [803, 169] on img at bounding box center [770, 161] width 177 height 172
click at [844, 160] on button "chevron-right" at bounding box center [850, 161] width 23 height 23
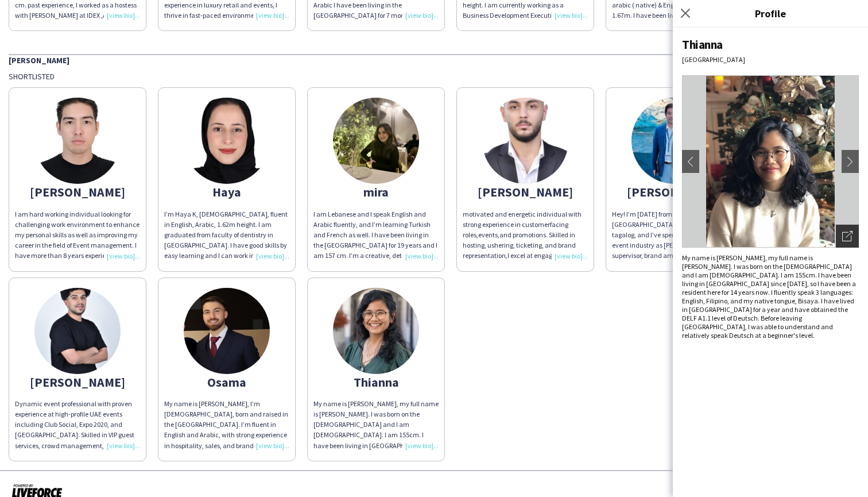
click at [852, 238] on icon "Open photos pop-in" at bounding box center [847, 236] width 10 height 10
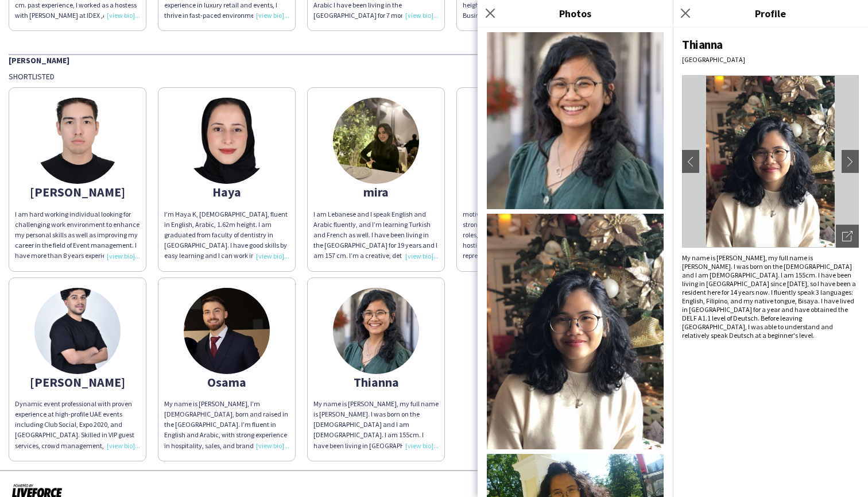
scroll to position [0, 0]
click at [575, 141] on img at bounding box center [575, 120] width 177 height 177
drag, startPoint x: 729, startPoint y: 51, endPoint x: 683, endPoint y: 47, distance: 46.6
click at [683, 47] on div "Thianna" at bounding box center [770, 45] width 177 height 16
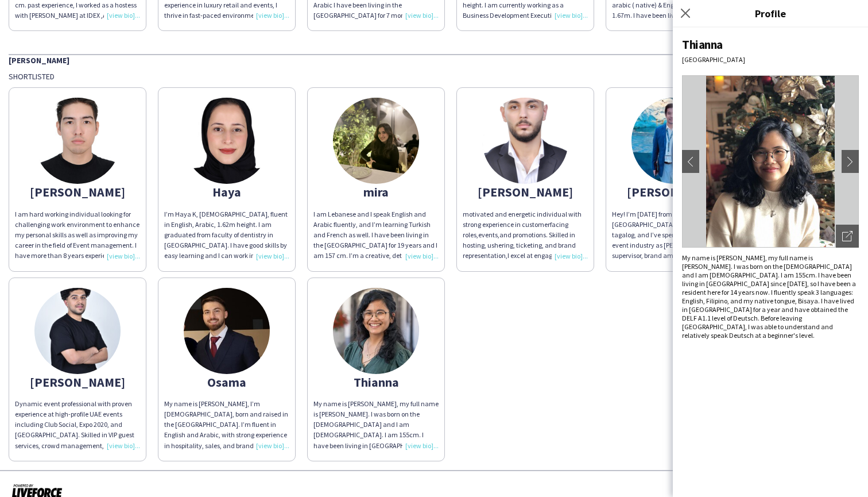
click at [766, 353] on div "Thianna [GEOGRAPHIC_DATA] chevron-left chevron-right Open photos pop-in My name…" at bounding box center [770, 262] width 195 height 469
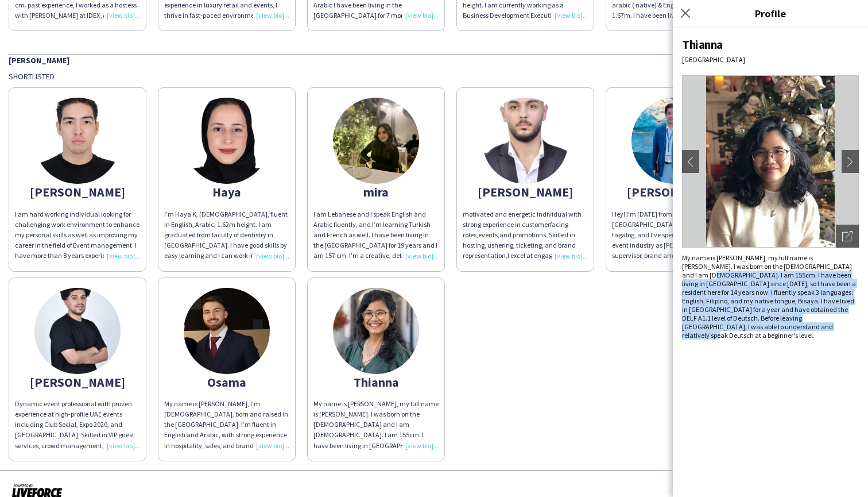
drag, startPoint x: 751, startPoint y: 330, endPoint x: 825, endPoint y: 267, distance: 97.4
click at [825, 267] on div "My name is [PERSON_NAME], my full name is [PERSON_NAME]. I was born on the [DEM…" at bounding box center [770, 296] width 177 height 86
